Goal: Task Accomplishment & Management: Complete application form

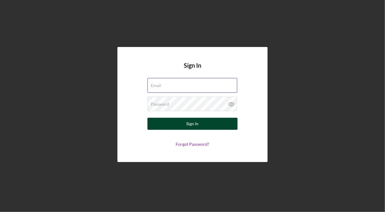
type input "[PERSON_NAME][EMAIL_ADDRESS][DOMAIN_NAME]"
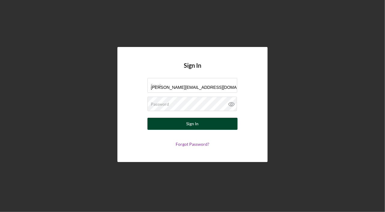
click at [187, 123] on div "Sign In" at bounding box center [193, 124] width 12 height 12
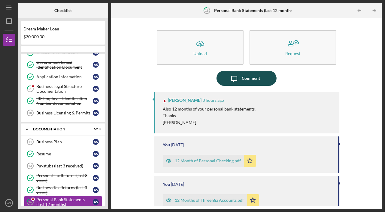
scroll to position [135, 0]
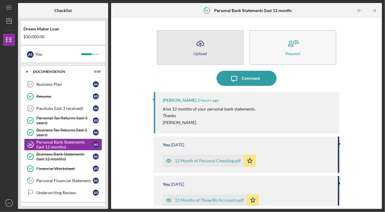
click at [194, 46] on icon "Icon/Upload" at bounding box center [200, 43] width 15 height 15
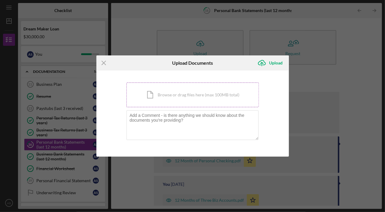
click at [180, 90] on div "Icon/Document Browse or drag files here (max 100MB total) Tap to choose files o…" at bounding box center [193, 94] width 133 height 25
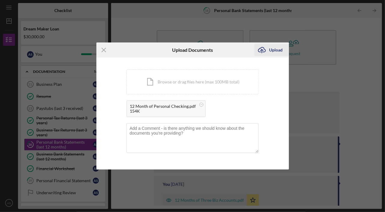
click at [270, 52] on div "Upload" at bounding box center [277, 50] width 14 height 12
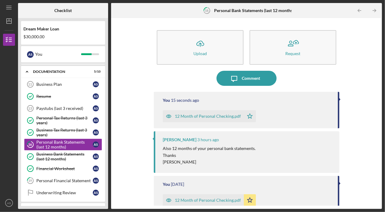
scroll to position [79, 0]
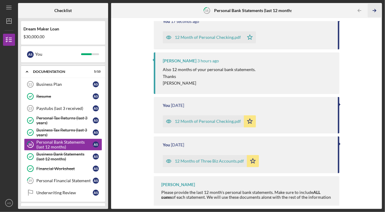
click at [375, 13] on icon "Icon/Table Pagination Arrow" at bounding box center [375, 11] width 14 height 14
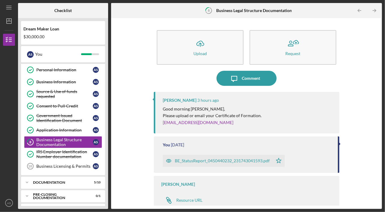
scroll to position [0, 0]
click at [182, 160] on div "BE_StatusReport_0450440232_231743041593.pdf" at bounding box center [222, 160] width 95 height 5
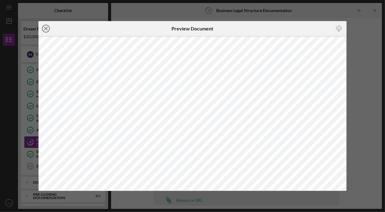
click at [48, 28] on icon "Icon/Close" at bounding box center [45, 28] width 15 height 15
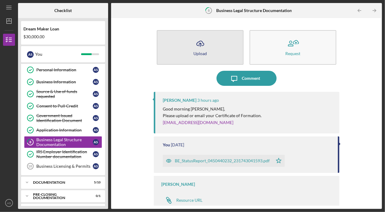
click at [200, 45] on icon "Icon/Upload" at bounding box center [200, 43] width 15 height 15
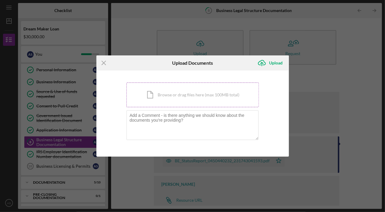
click at [186, 93] on div "Icon/Document Browse or drag files here (max 100MB total) Tap to choose files o…" at bounding box center [193, 94] width 133 height 25
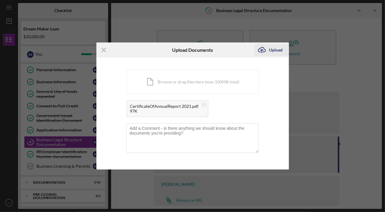
click at [280, 53] on div "Upload" at bounding box center [277, 50] width 14 height 12
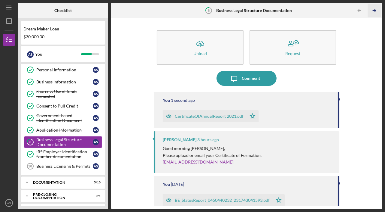
click at [378, 10] on icon "Icon/Table Pagination Arrow" at bounding box center [375, 11] width 14 height 14
